Goal: Task Accomplishment & Management: Use online tool/utility

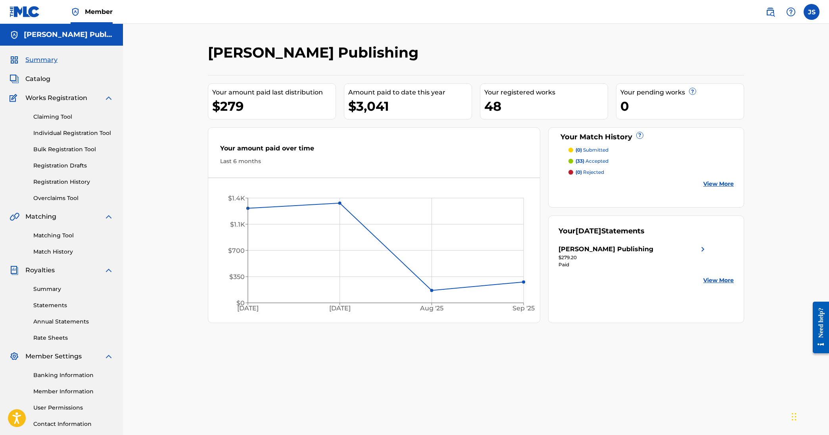
click at [58, 120] on link "Claiming Tool" at bounding box center [73, 117] width 80 height 8
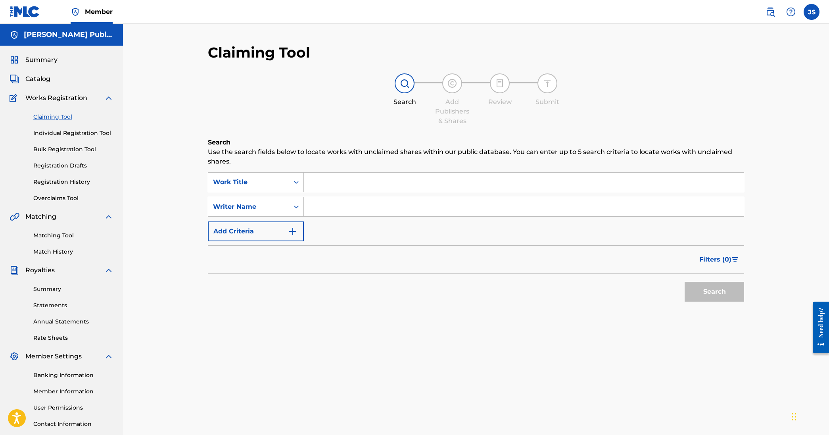
click at [318, 181] on input "Search Form" at bounding box center [524, 182] width 440 height 19
paste input "Glass Beaches"
type input "Glass Beaches"
click at [326, 204] on input "Search Form" at bounding box center [524, 206] width 440 height 19
type input "[PERSON_NAME]"
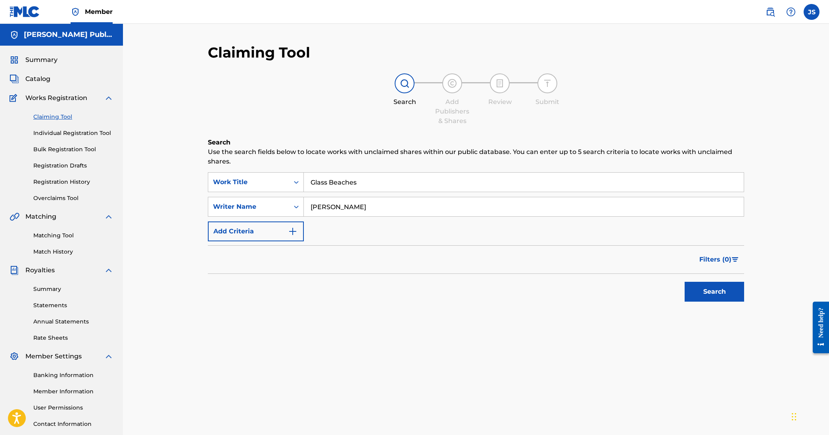
click at [714, 292] on button "Search" at bounding box center [715, 292] width 60 height 20
click at [295, 228] on img "Search Form" at bounding box center [293, 232] width 10 height 10
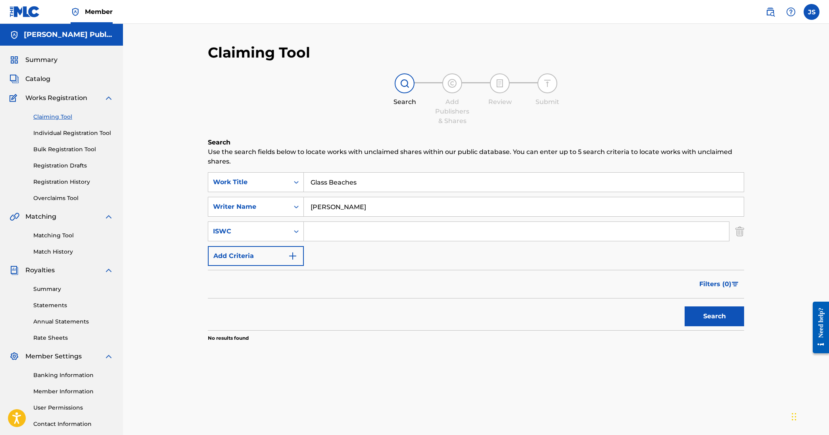
click at [65, 133] on link "Individual Registration Tool" at bounding box center [73, 133] width 80 height 8
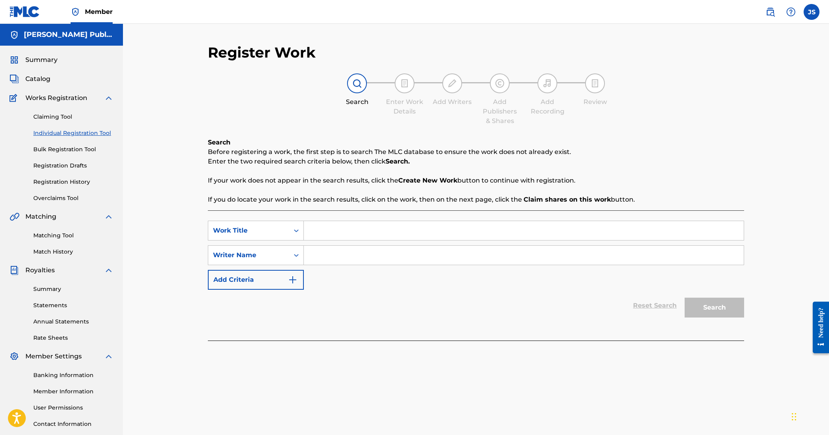
click at [323, 234] on input "Search Form" at bounding box center [524, 230] width 440 height 19
paste input "Glass Beaches"
type input "Glass Beaches"
click at [325, 263] on input "Search Form" at bounding box center [524, 255] width 440 height 19
type input "[PERSON_NAME]"
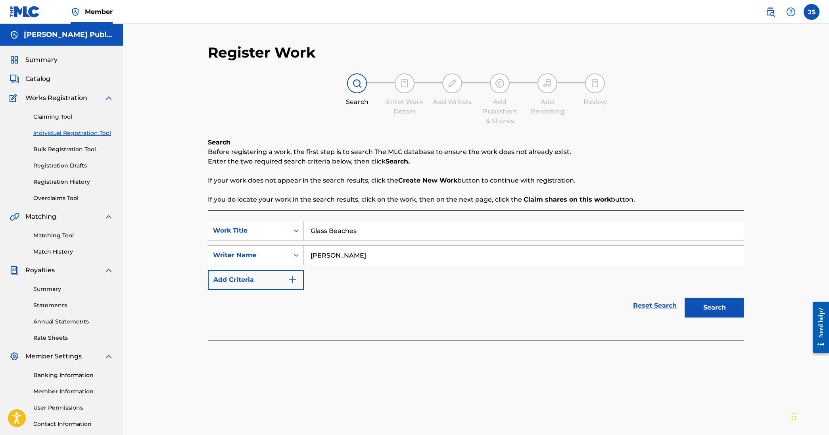
click at [714, 307] on button "Search" at bounding box center [715, 308] width 60 height 20
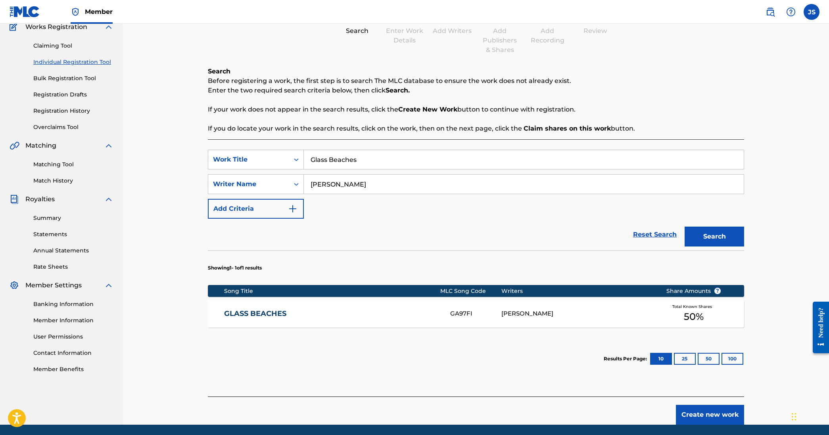
scroll to position [99, 0]
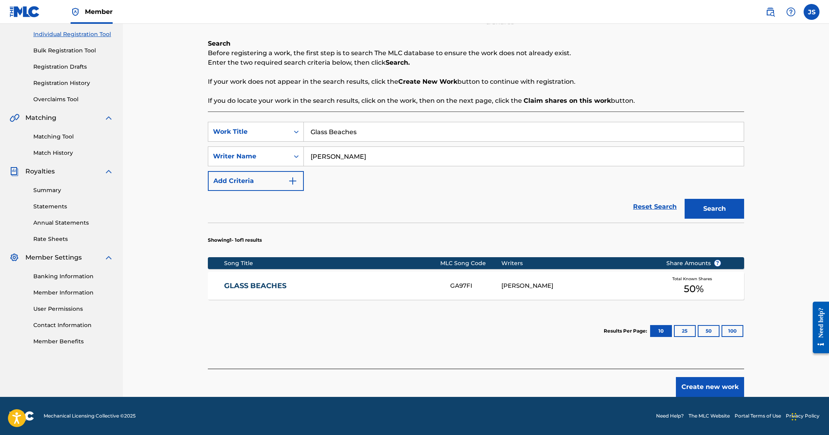
click at [268, 285] on link "GLASS BEACHES" at bounding box center [332, 285] width 216 height 9
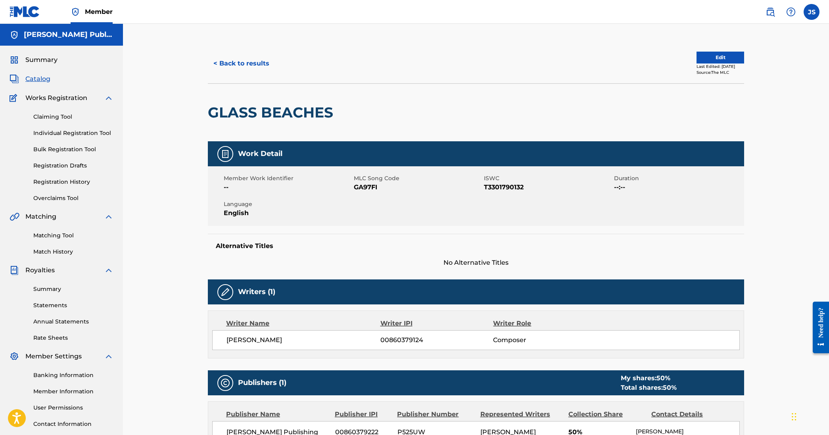
click at [56, 232] on link "Matching Tool" at bounding box center [73, 235] width 80 height 8
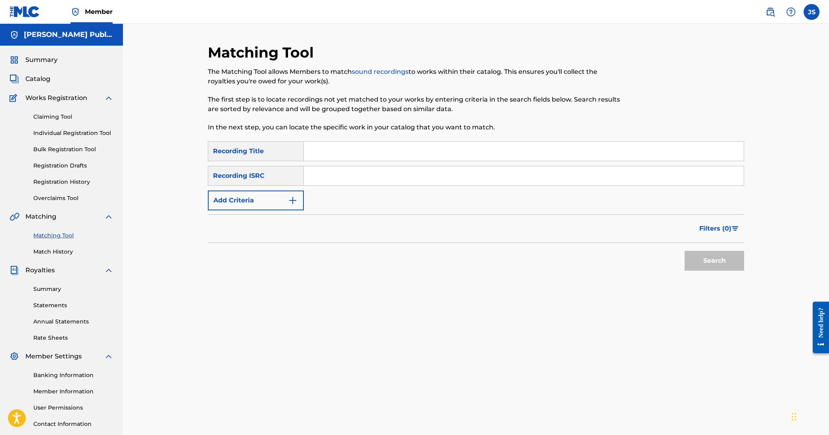
click at [334, 149] on input "Search Form" at bounding box center [524, 151] width 440 height 19
type input "Glass Beaches"
paste input "QZAKB2446423"
type input "QZAKB2446423"
click at [718, 256] on button "Search" at bounding box center [715, 261] width 60 height 20
